Goal: Information Seeking & Learning: Learn about a topic

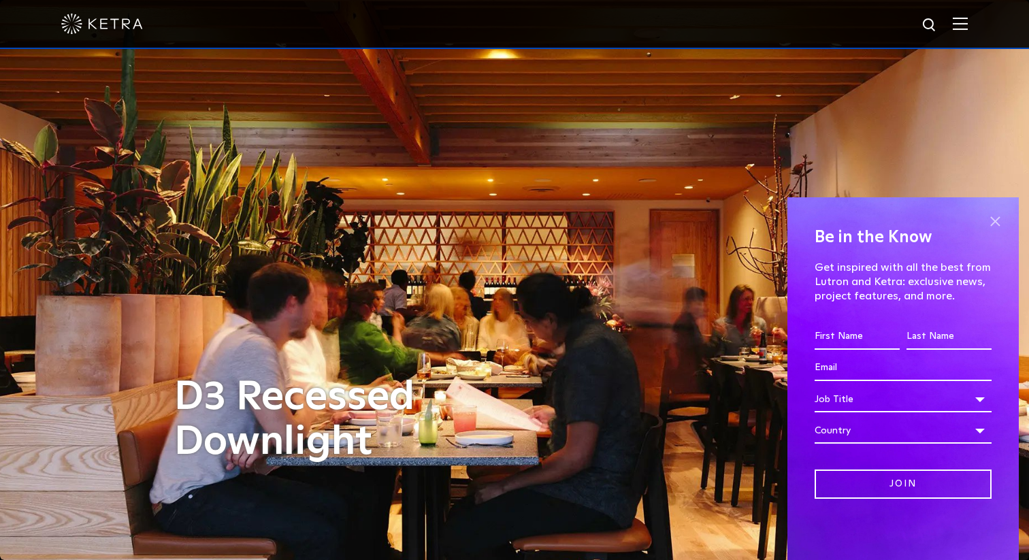
click at [998, 220] on span at bounding box center [995, 221] width 20 height 20
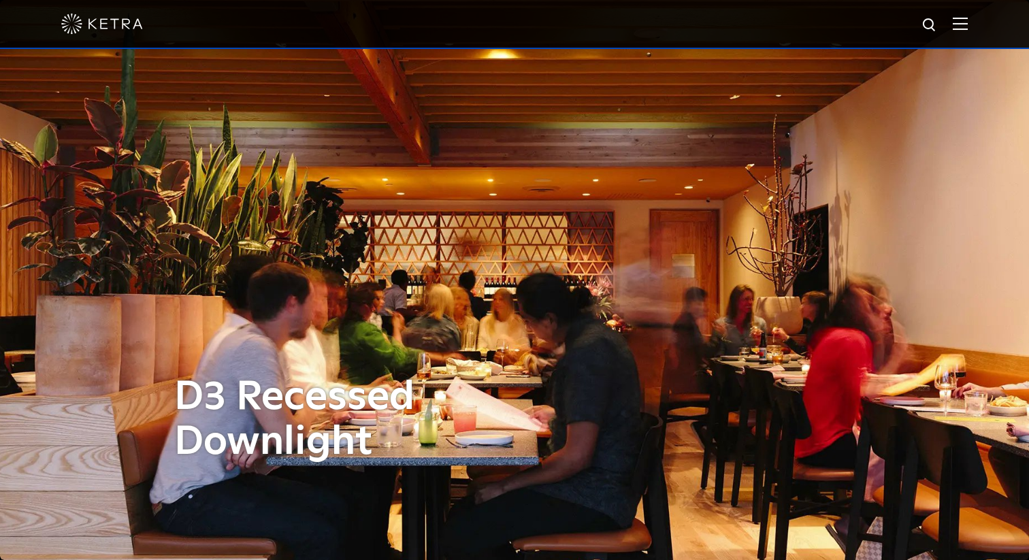
click at [956, 21] on img at bounding box center [960, 23] width 15 height 13
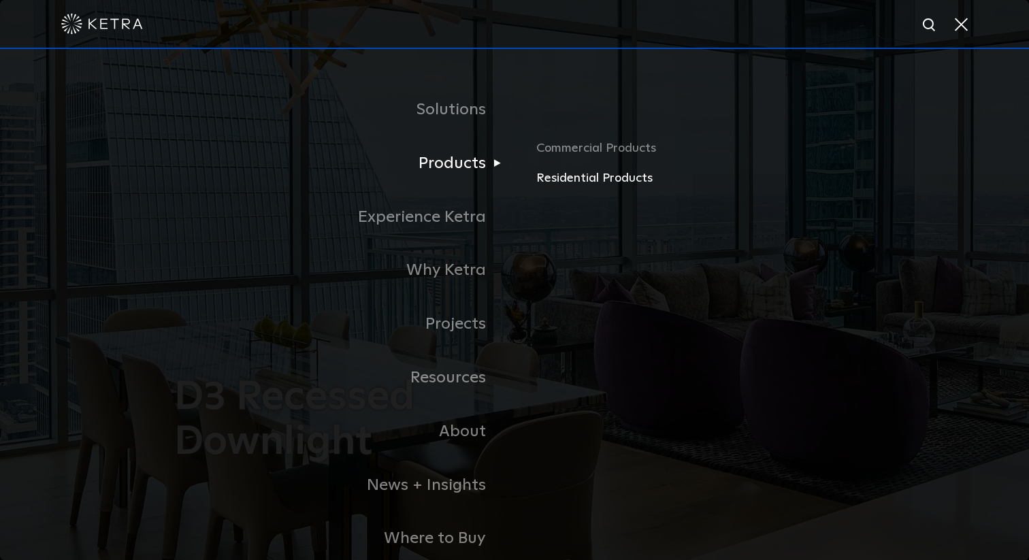
click at [557, 182] on link "Residential Products" at bounding box center [695, 179] width 318 height 20
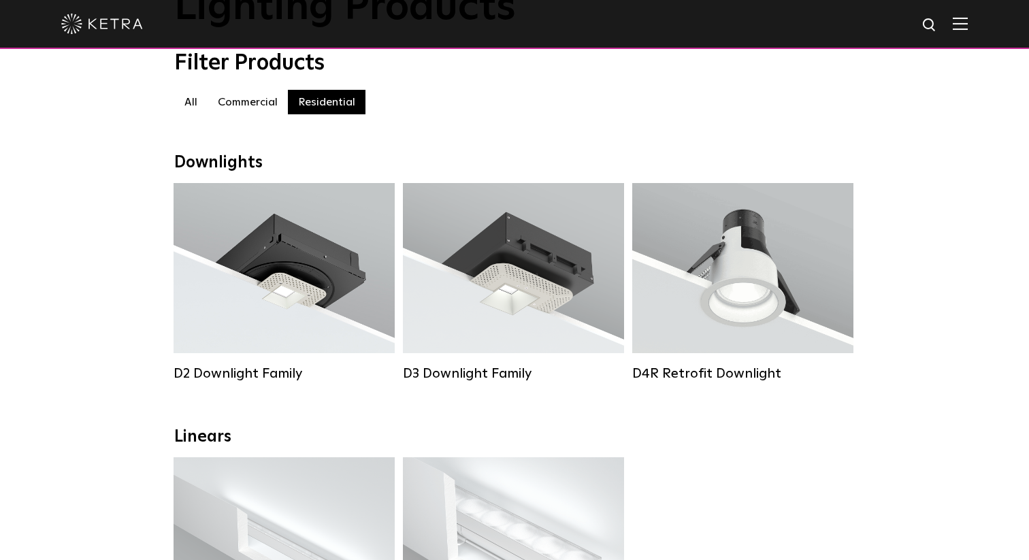
scroll to position [98, 0]
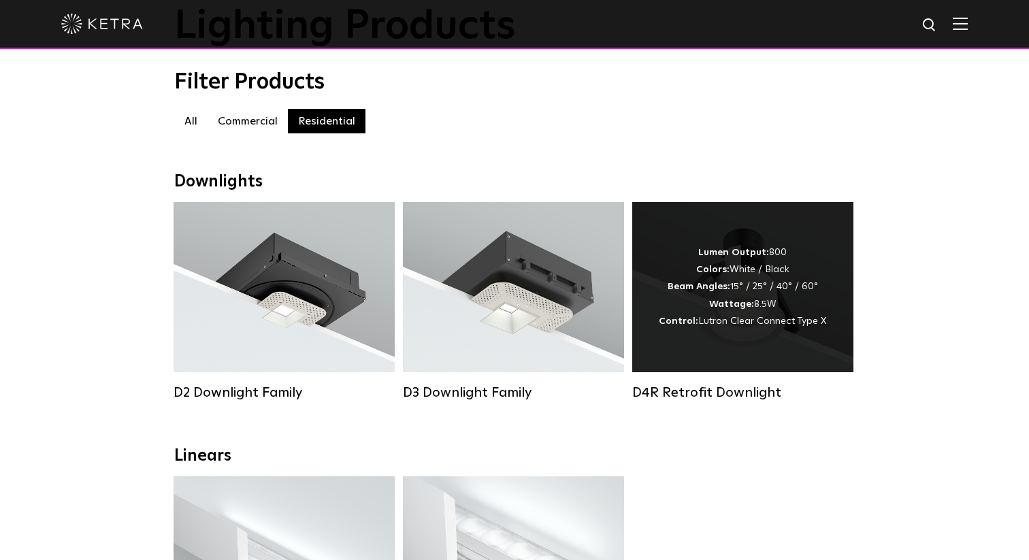
click at [727, 305] on strong "Wattage:" at bounding box center [731, 304] width 45 height 10
